Goal: Task Accomplishment & Management: Manage account settings

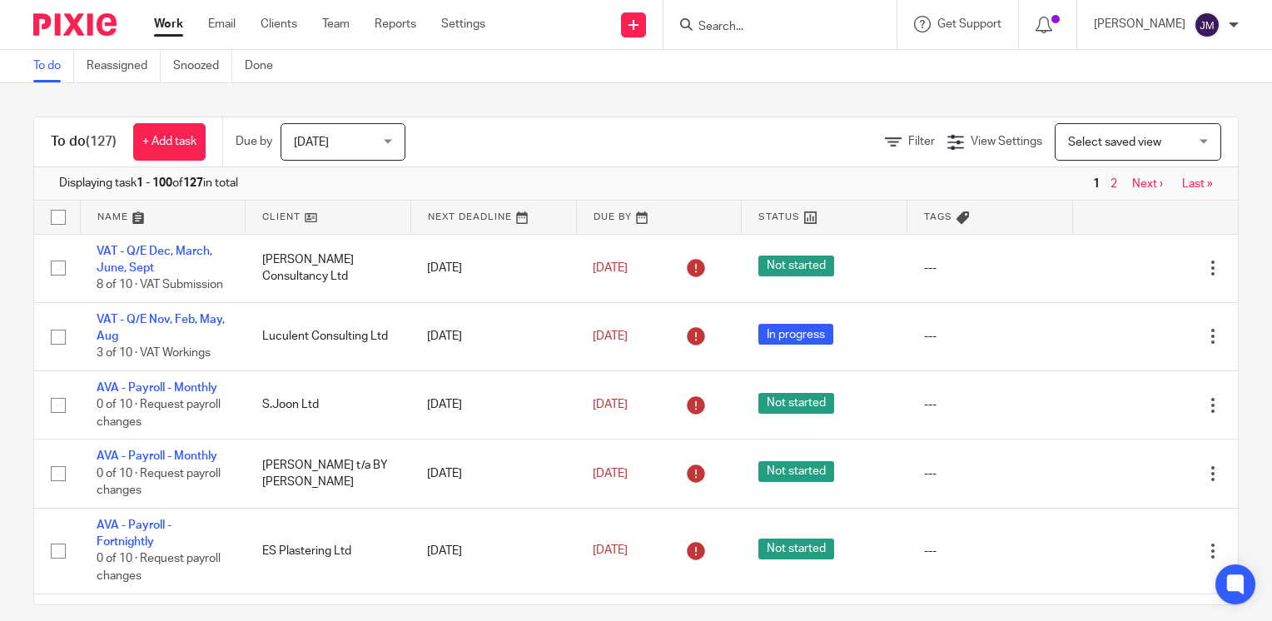
click at [769, 27] on input "Search" at bounding box center [772, 27] width 150 height 15
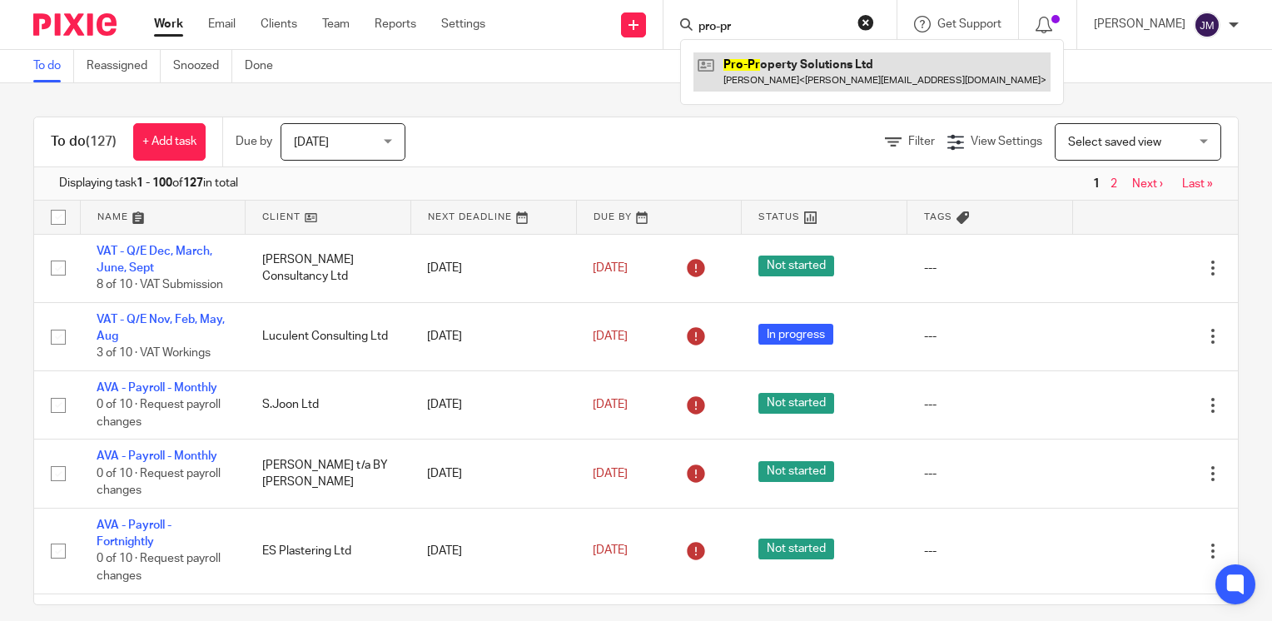
type input "pro-pr"
click at [792, 87] on link at bounding box center [872, 71] width 357 height 38
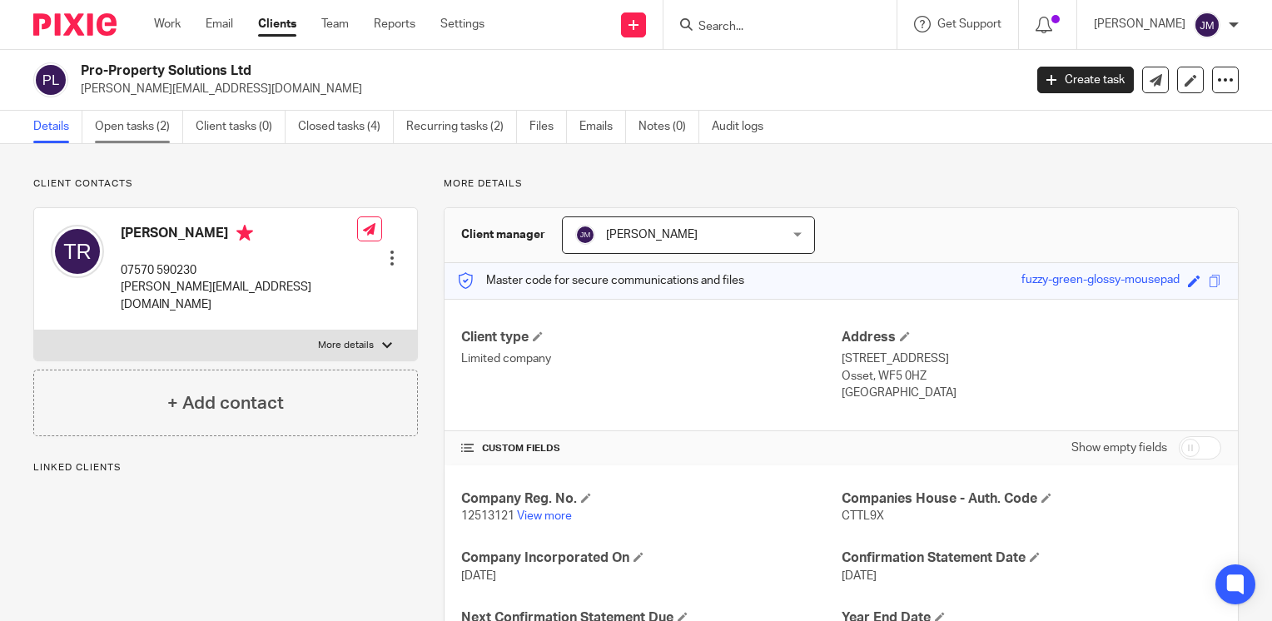
click at [155, 127] on link "Open tasks (2)" at bounding box center [139, 127] width 88 height 32
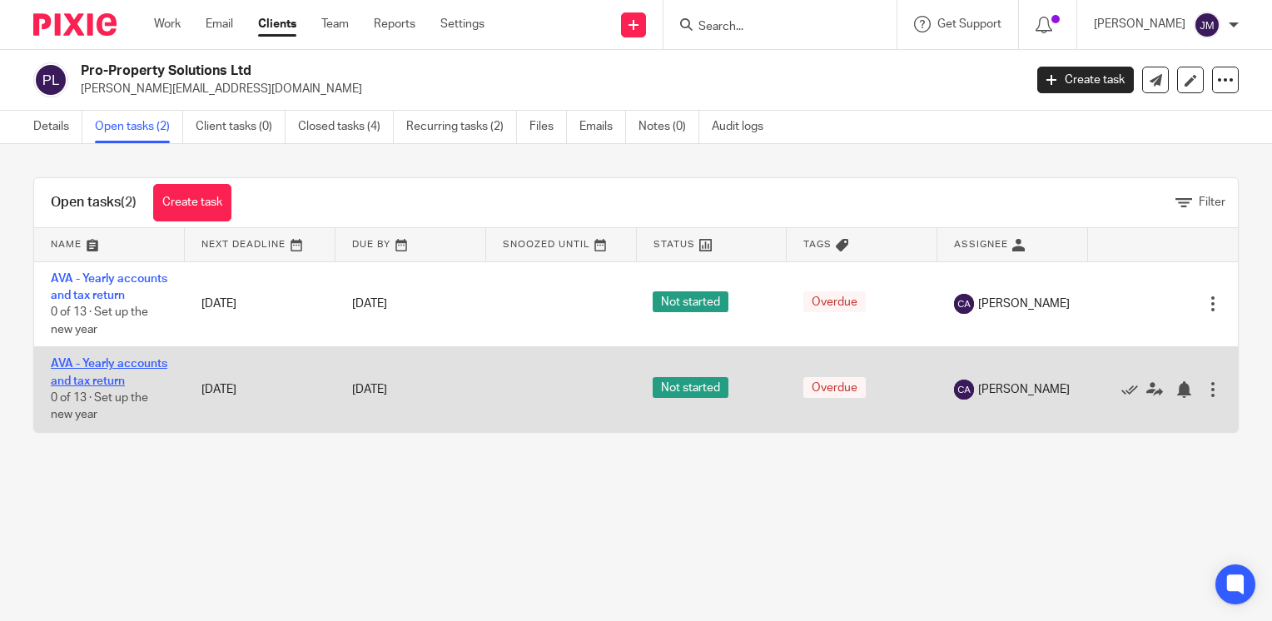
click at [57, 386] on link "AVA - Yearly accounts and tax return" at bounding box center [109, 372] width 117 height 28
click at [92, 391] on td "AVA - Yearly accounts and tax return 0 of 13 · Set up the new year" at bounding box center [109, 389] width 151 height 85
click at [86, 386] on link "AVA - Yearly accounts and tax return" at bounding box center [109, 372] width 117 height 28
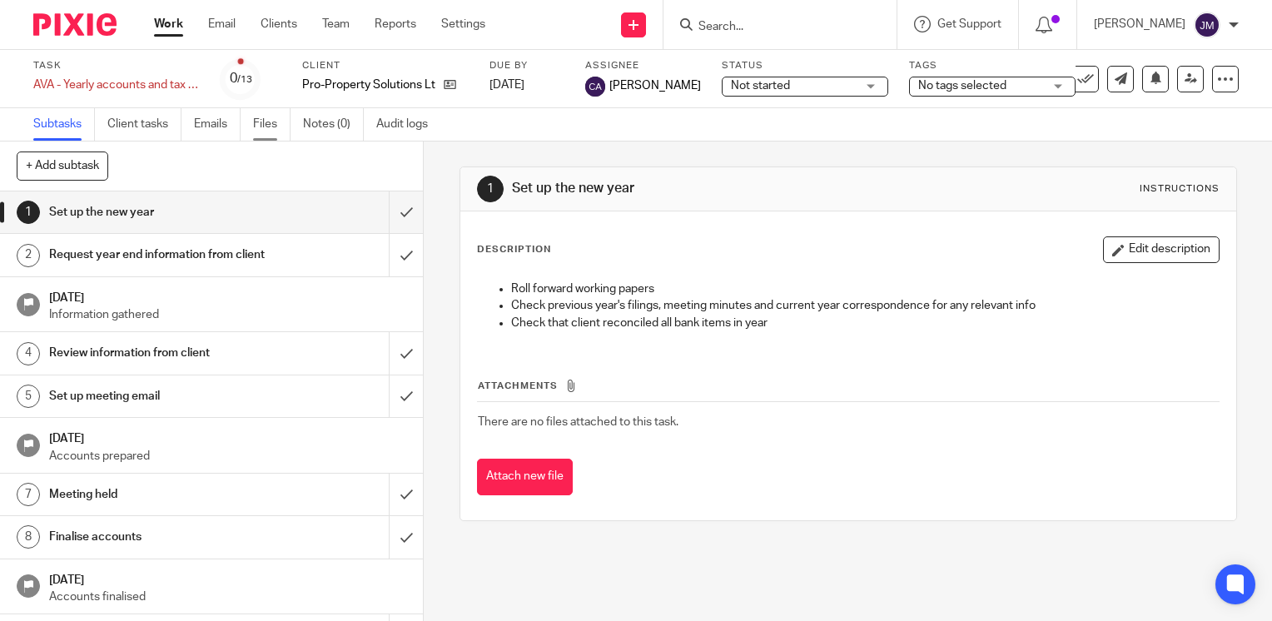
click at [276, 136] on link "Files" at bounding box center [271, 124] width 37 height 32
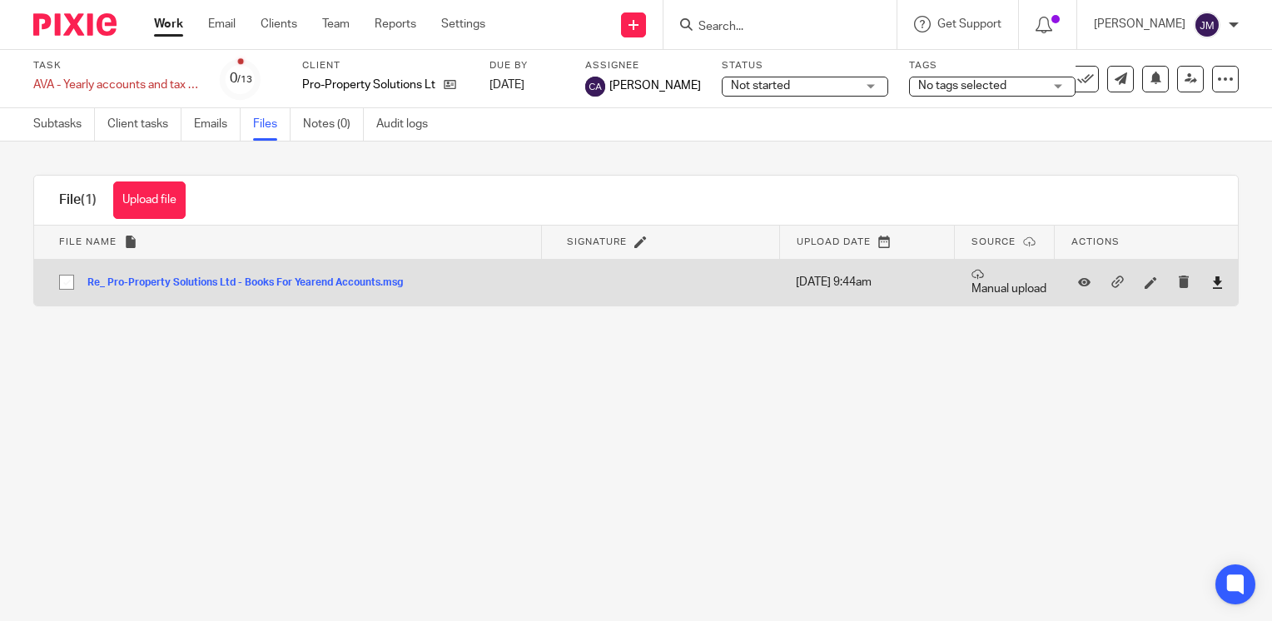
click at [1212, 282] on icon at bounding box center [1218, 282] width 12 height 12
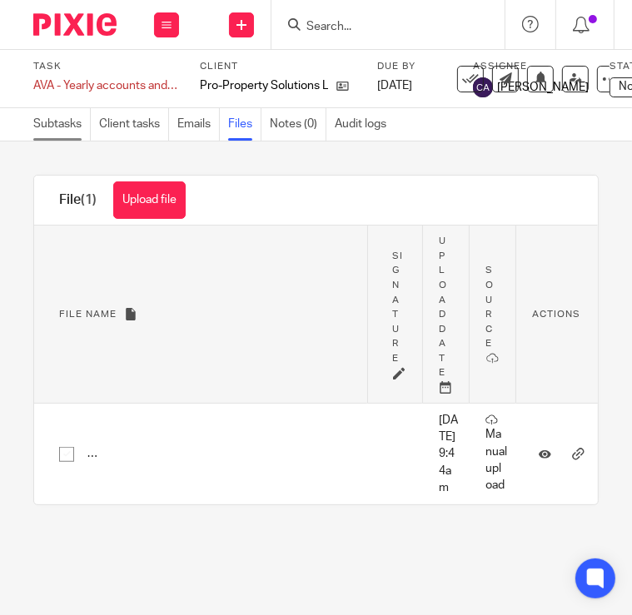
click at [42, 128] on link "Subtasks" at bounding box center [61, 124] width 57 height 32
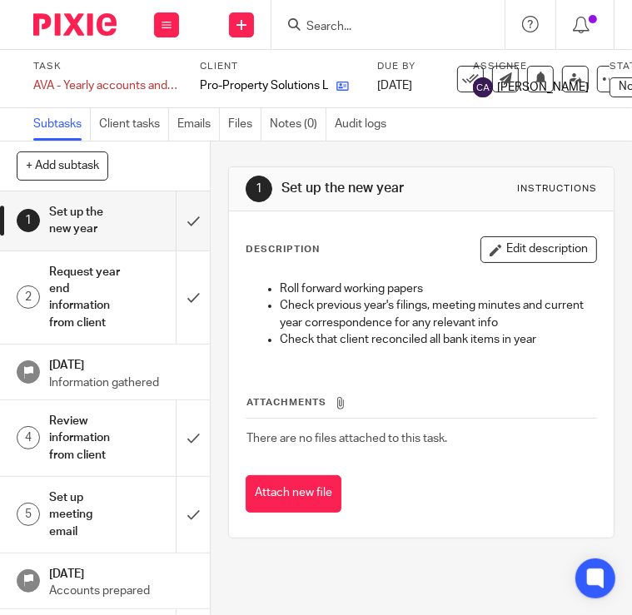
click at [333, 81] on link at bounding box center [338, 85] width 21 height 17
click at [336, 82] on link at bounding box center [338, 85] width 21 height 17
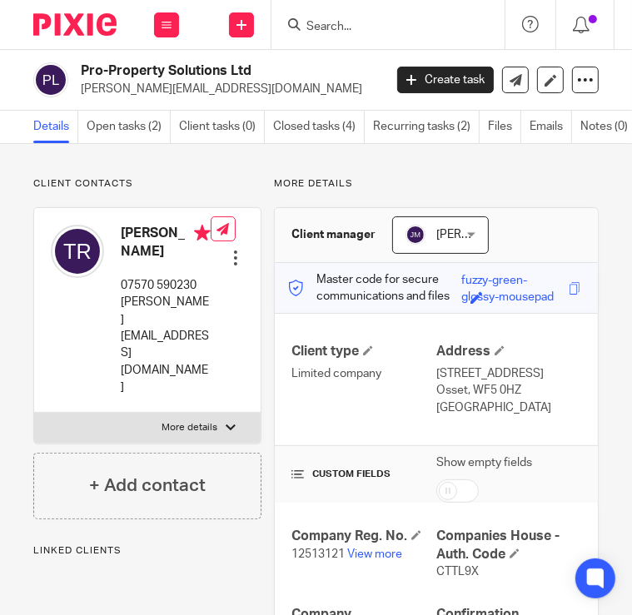
click at [364, 560] on p "12513121 View more" at bounding box center [363, 554] width 145 height 17
click at [368, 557] on link "View more" at bounding box center [374, 555] width 55 height 12
drag, startPoint x: 246, startPoint y: 89, endPoint x: 81, endPoint y: 96, distance: 165.8
click at [81, 96] on p "[PERSON_NAME][EMAIL_ADDRESS][DOMAIN_NAME]" at bounding box center [226, 89] width 291 height 17
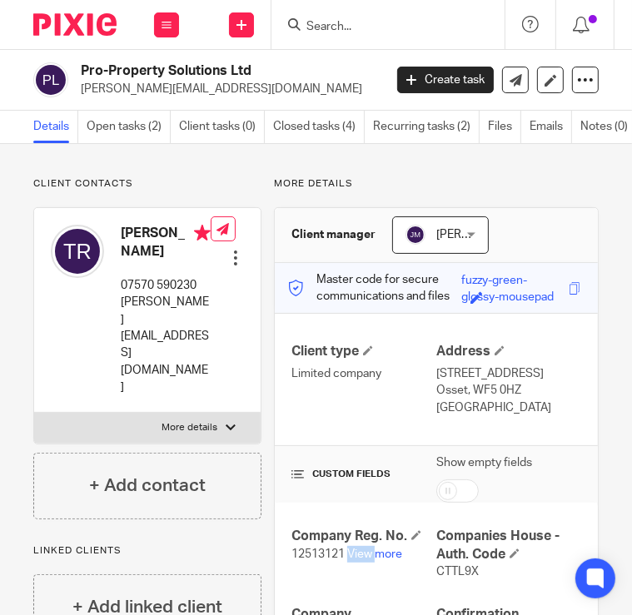
copy p "[PERSON_NAME][EMAIL_ADDRESS][DOMAIN_NAME]"
drag, startPoint x: 202, startPoint y: 283, endPoint x: 122, endPoint y: 282, distance: 79.9
click at [122, 282] on p "07570 590230" at bounding box center [166, 285] width 90 height 17
copy p "07570 590230"
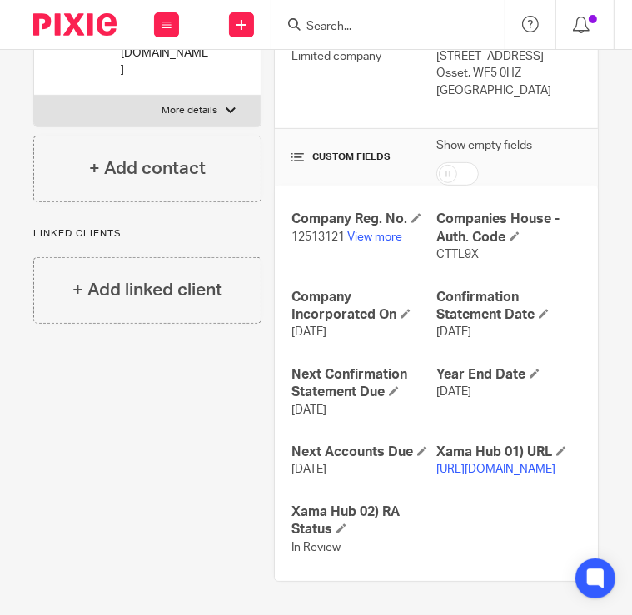
scroll to position [366, 0]
